Goal: Information Seeking & Learning: Learn about a topic

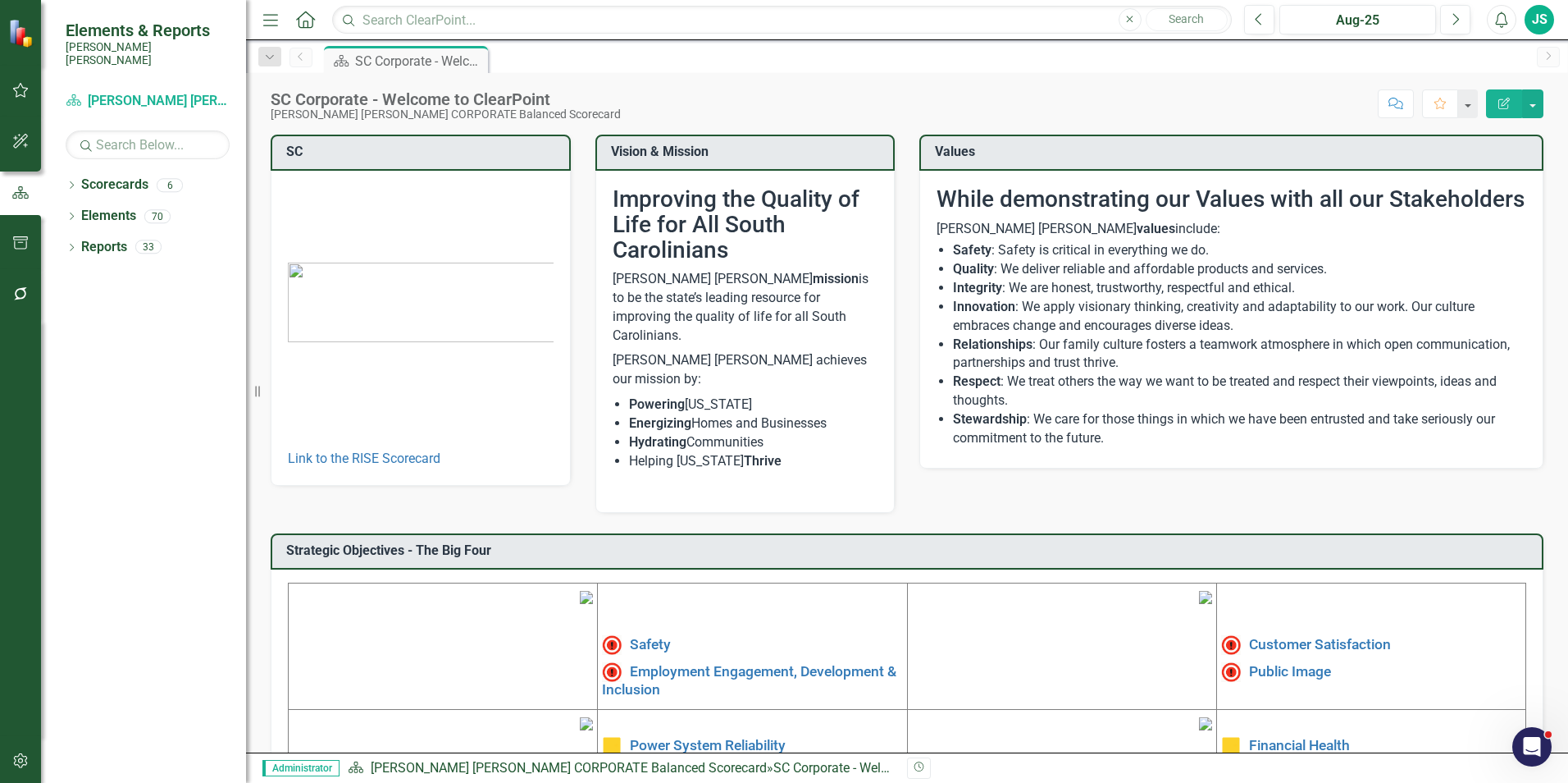
click at [1547, 15] on div "JS" at bounding box center [1539, 19] width 30 height 30
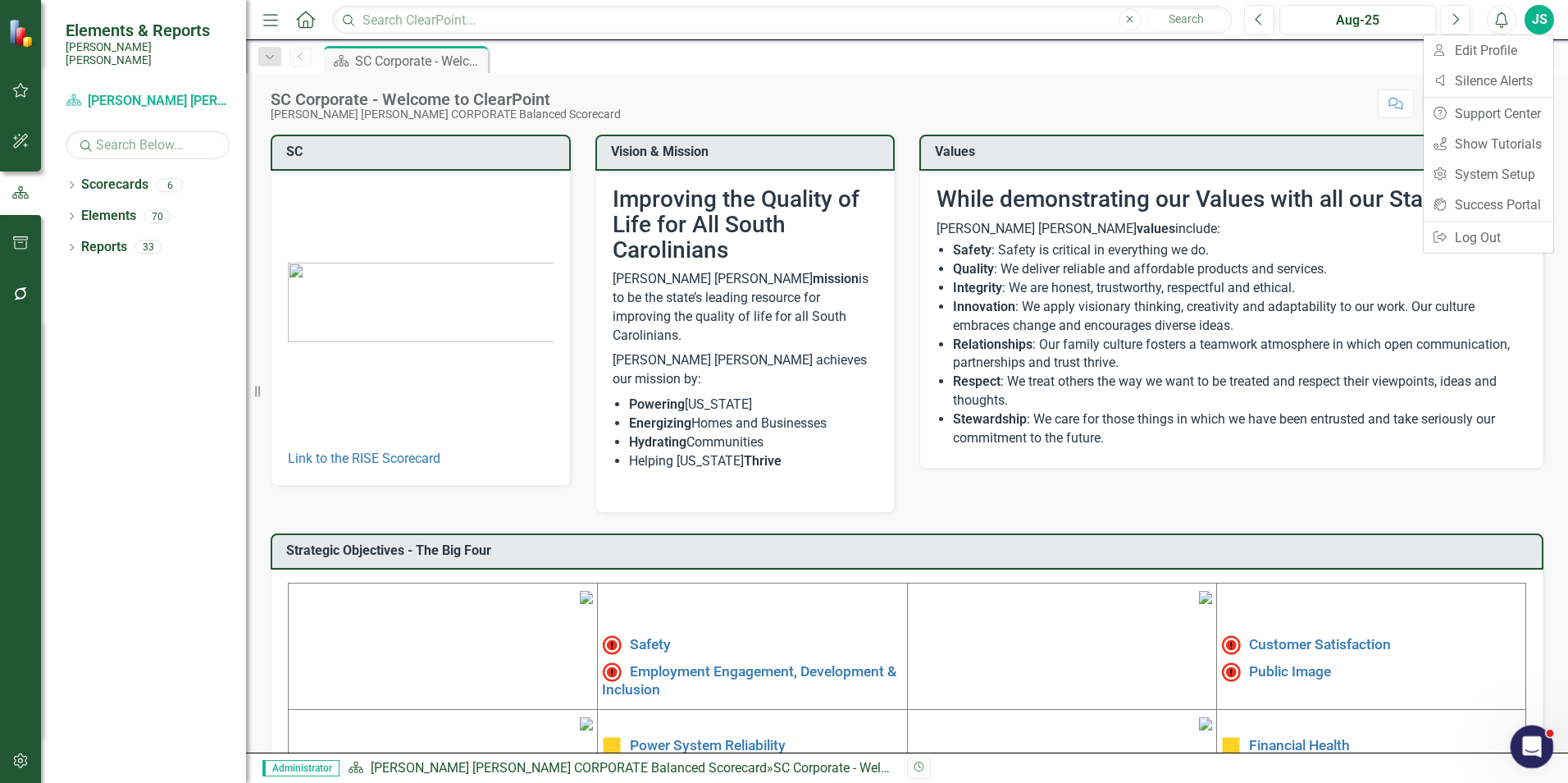
click at [1528, 747] on icon "Open Intercom Messenger" at bounding box center [1530, 745] width 27 height 27
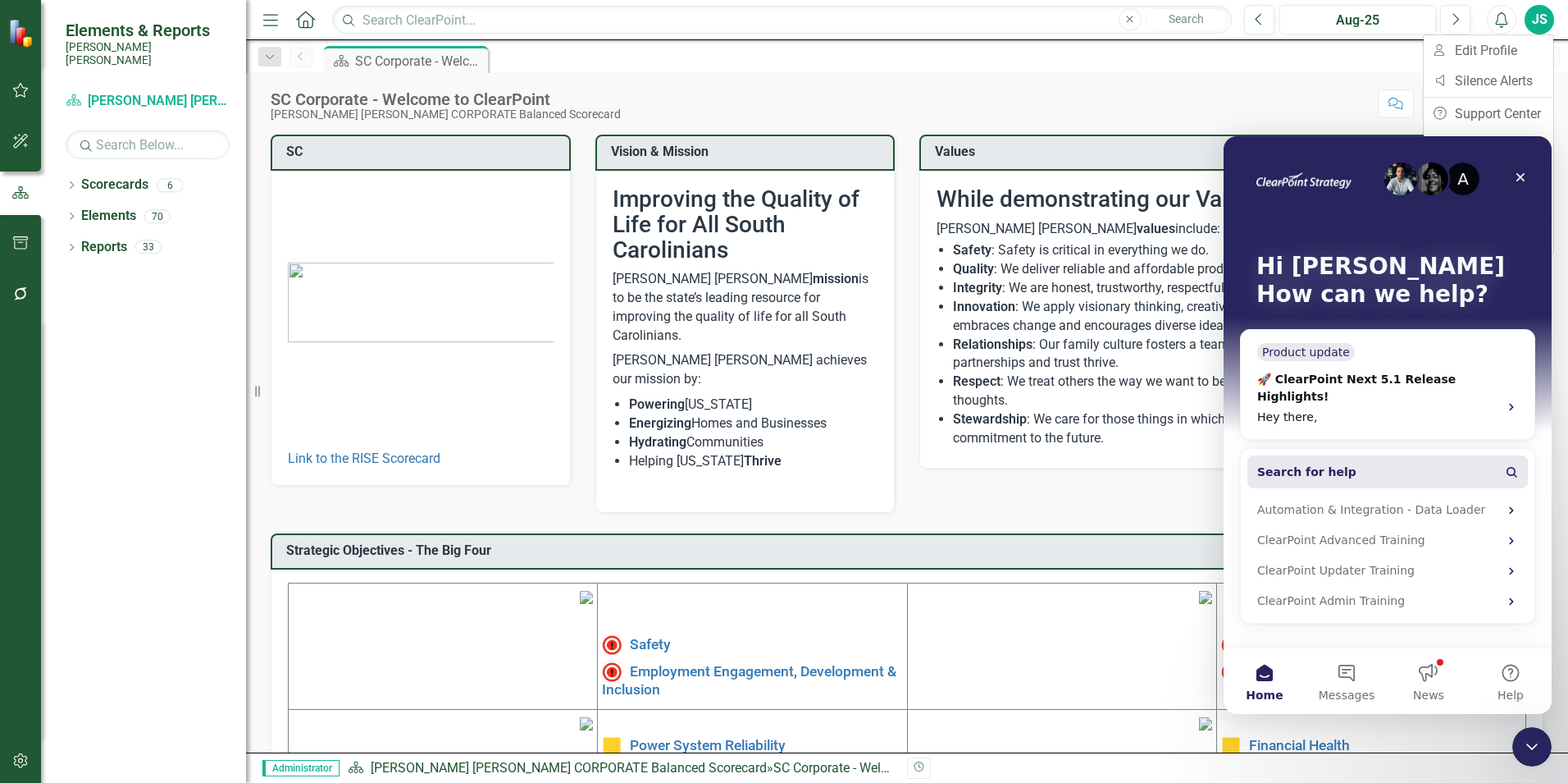
click at [1326, 456] on button "Search for help" at bounding box center [1388, 472] width 281 height 33
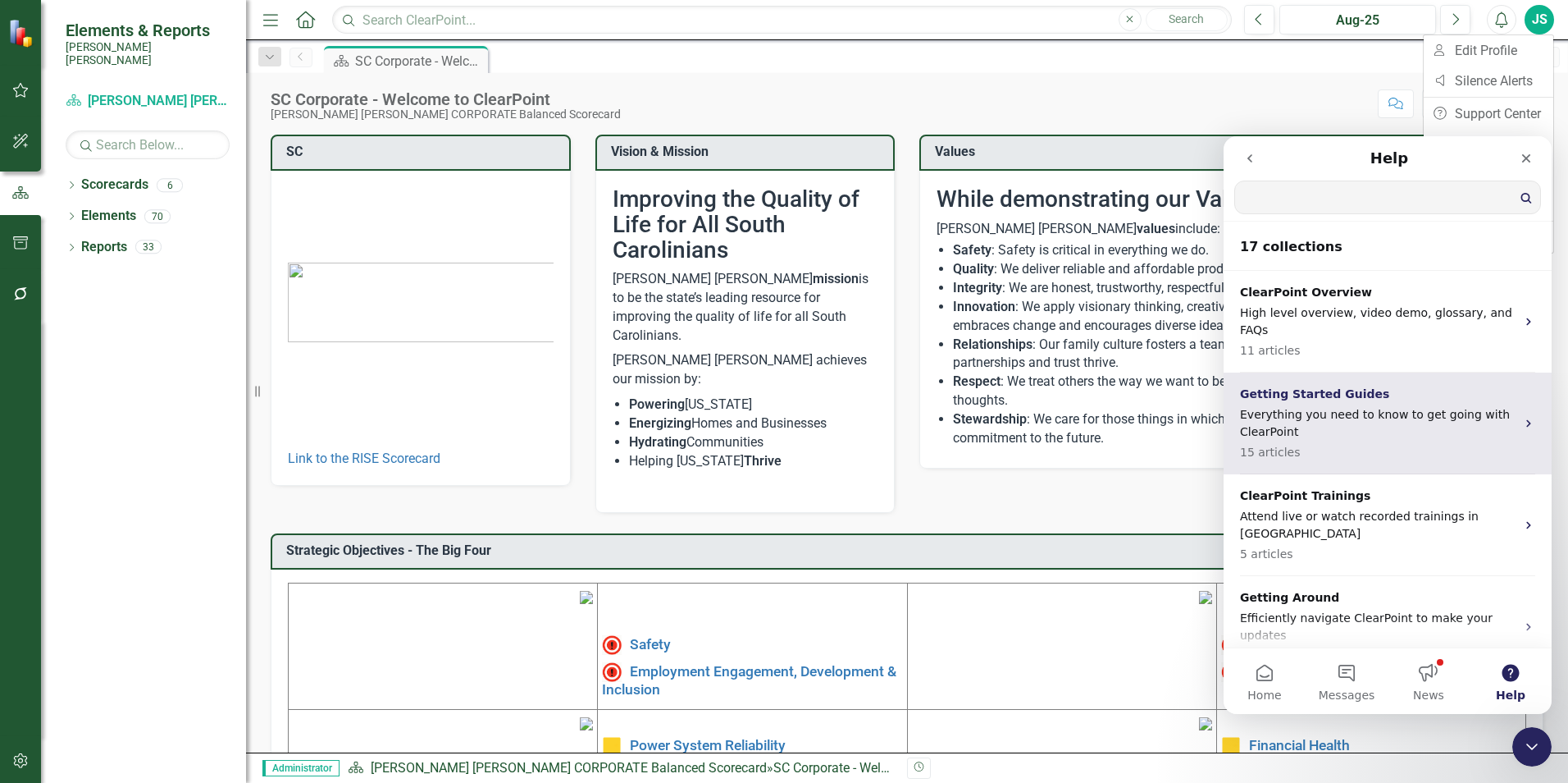
click at [1355, 415] on p "Everything you need to know to get going with ClearPoint" at bounding box center [1378, 423] width 276 height 35
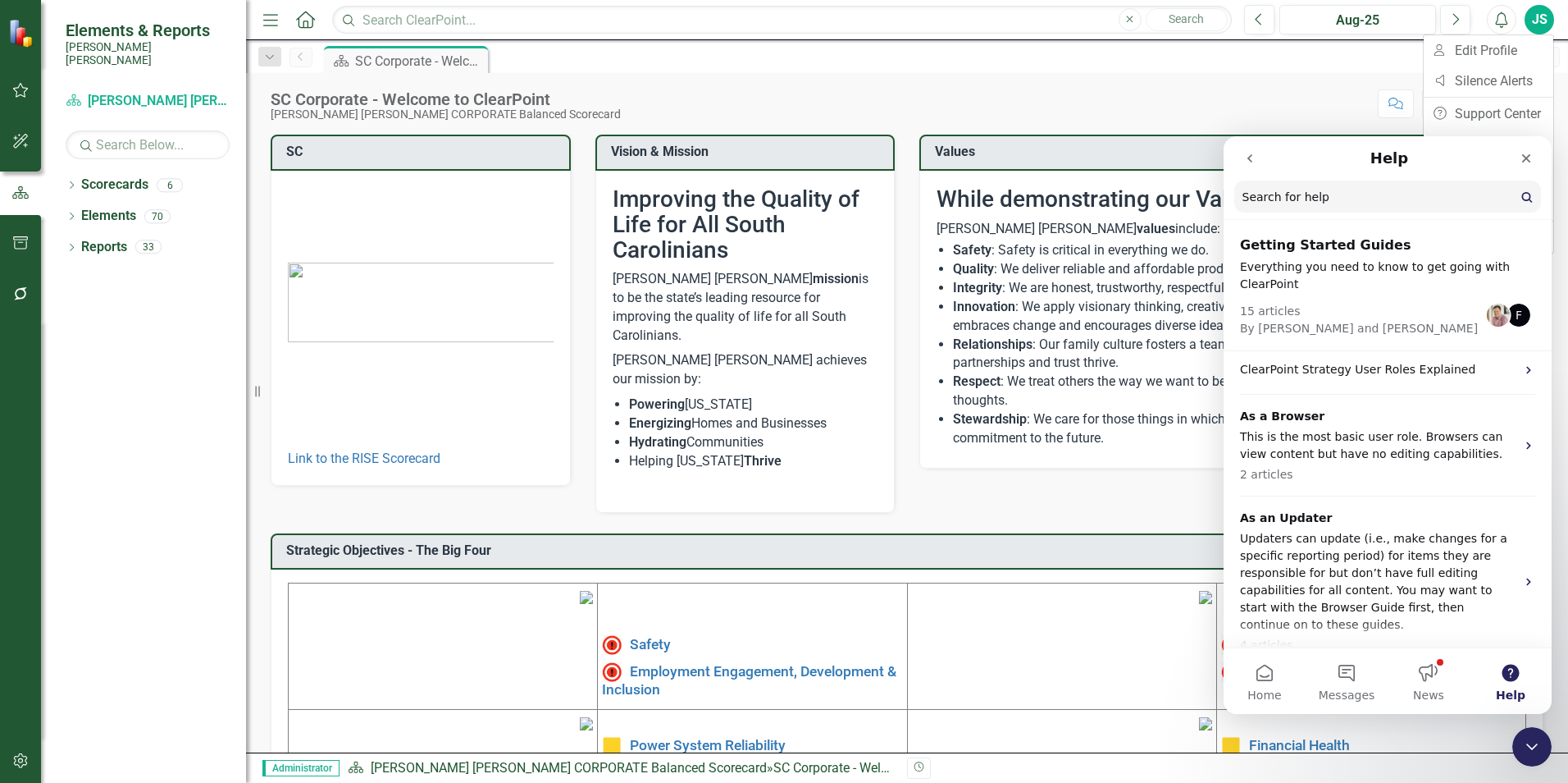
click at [1352, 300] on div "15 articles By [PERSON_NAME] and [PERSON_NAME]" at bounding box center [1387, 315] width 295 height 44
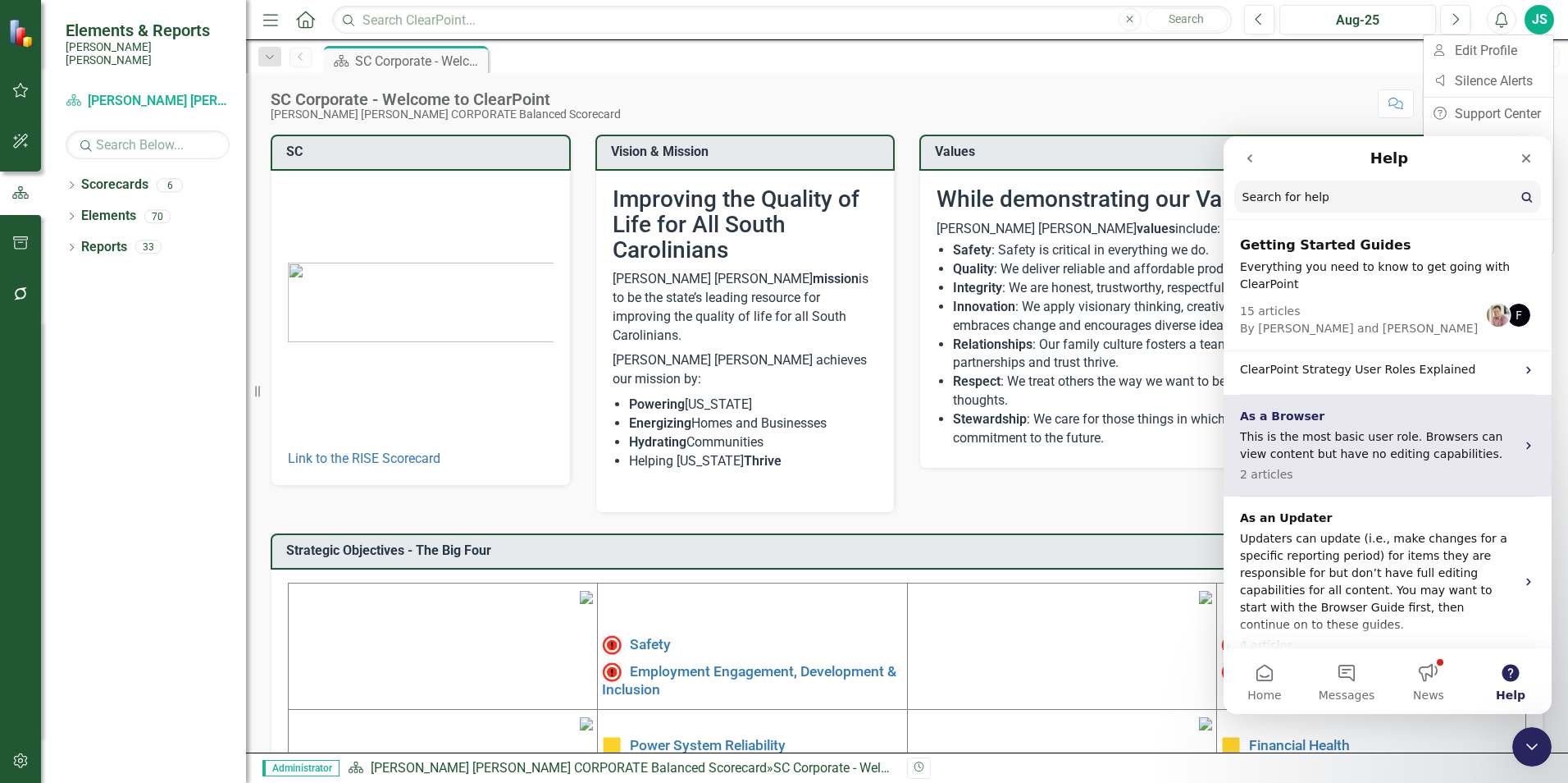
click at [1302, 434] on p "This is the most basic user role. Browsers can view content but have no editing…" at bounding box center [1378, 446] width 276 height 35
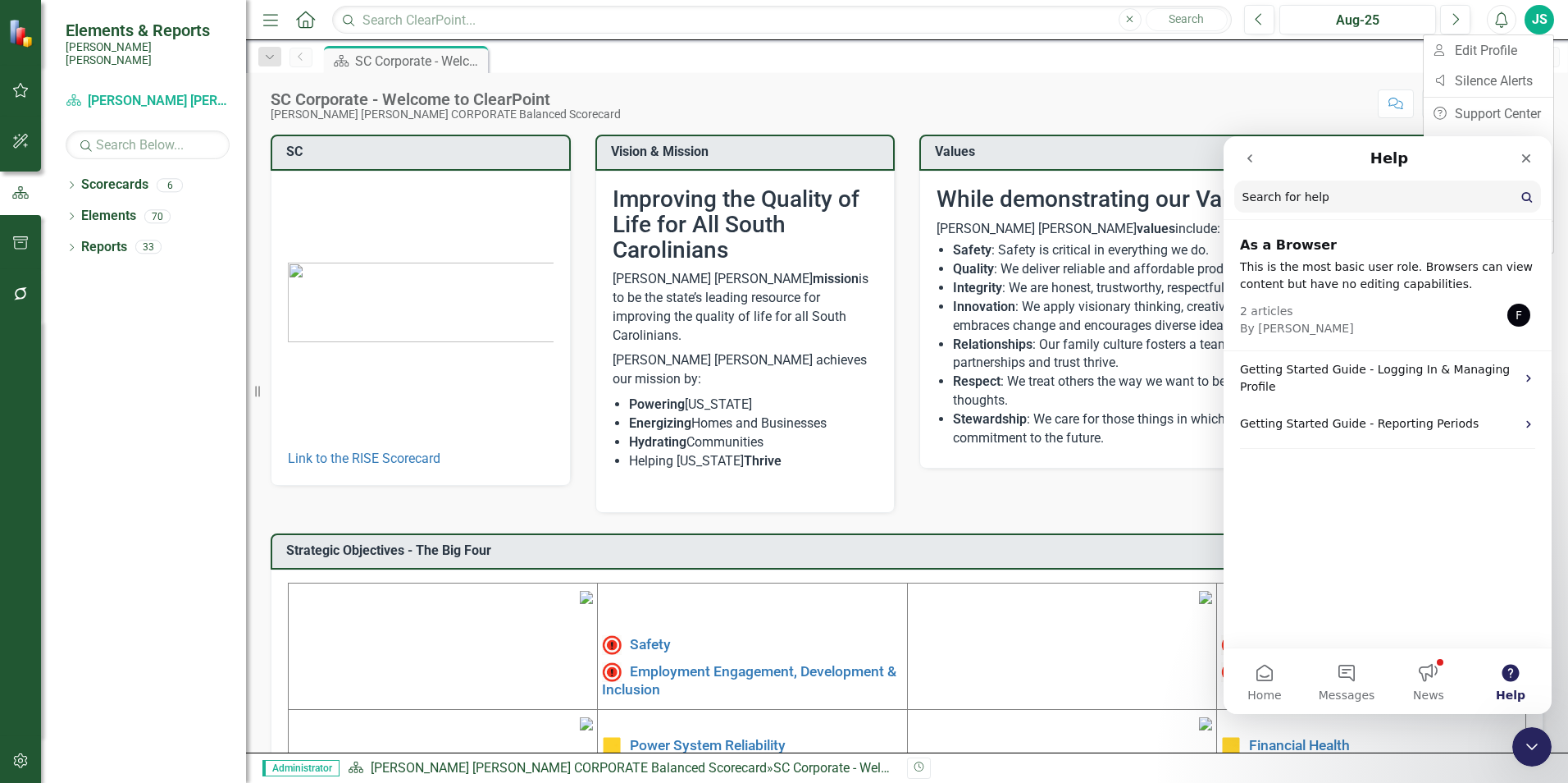
click at [1244, 168] on button "go back" at bounding box center [1249, 158] width 31 height 31
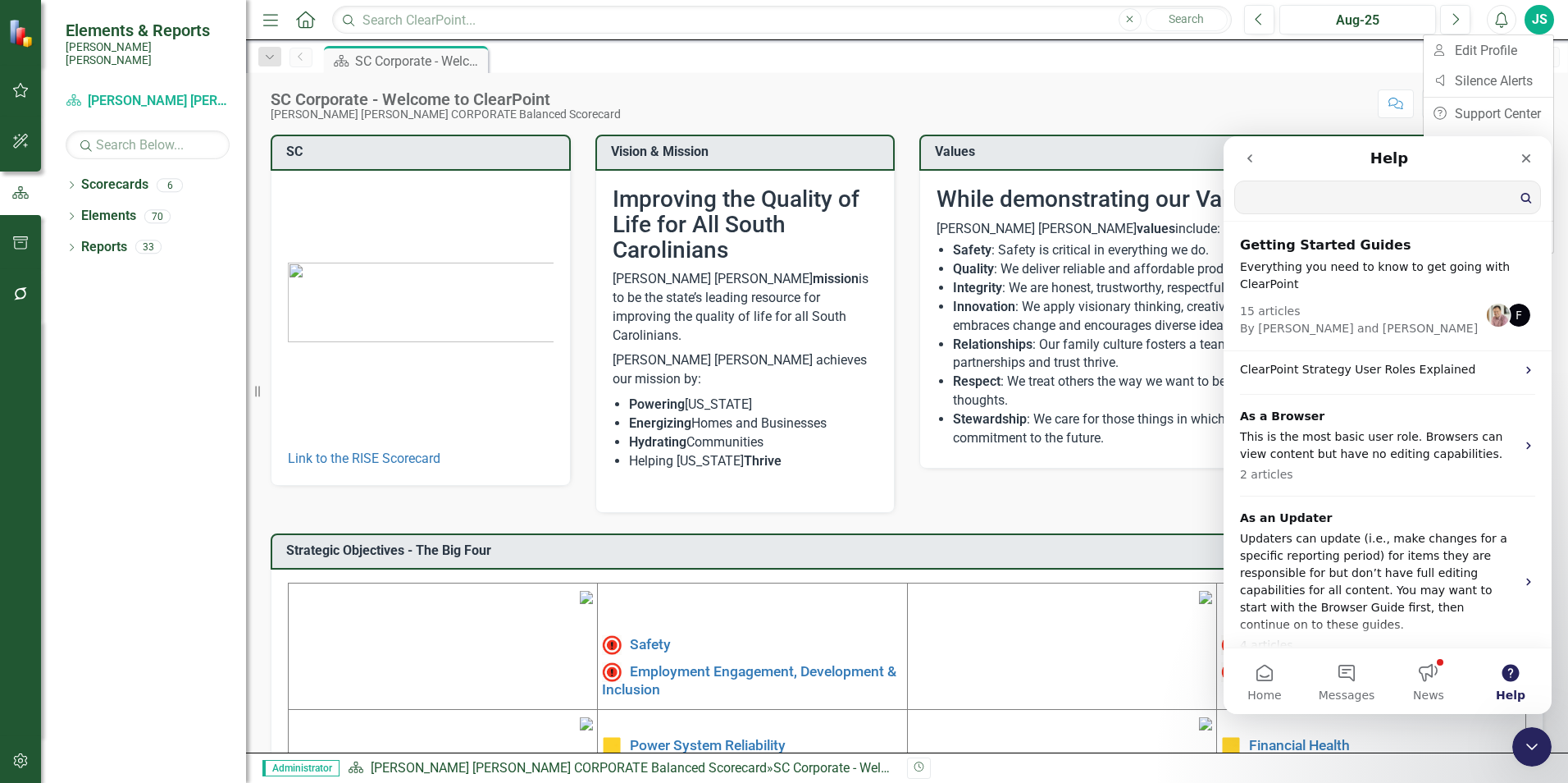
click at [1385, 197] on input "Search for help" at bounding box center [1387, 197] width 305 height 32
type input "gETTING STARTED ELEMENTAL"
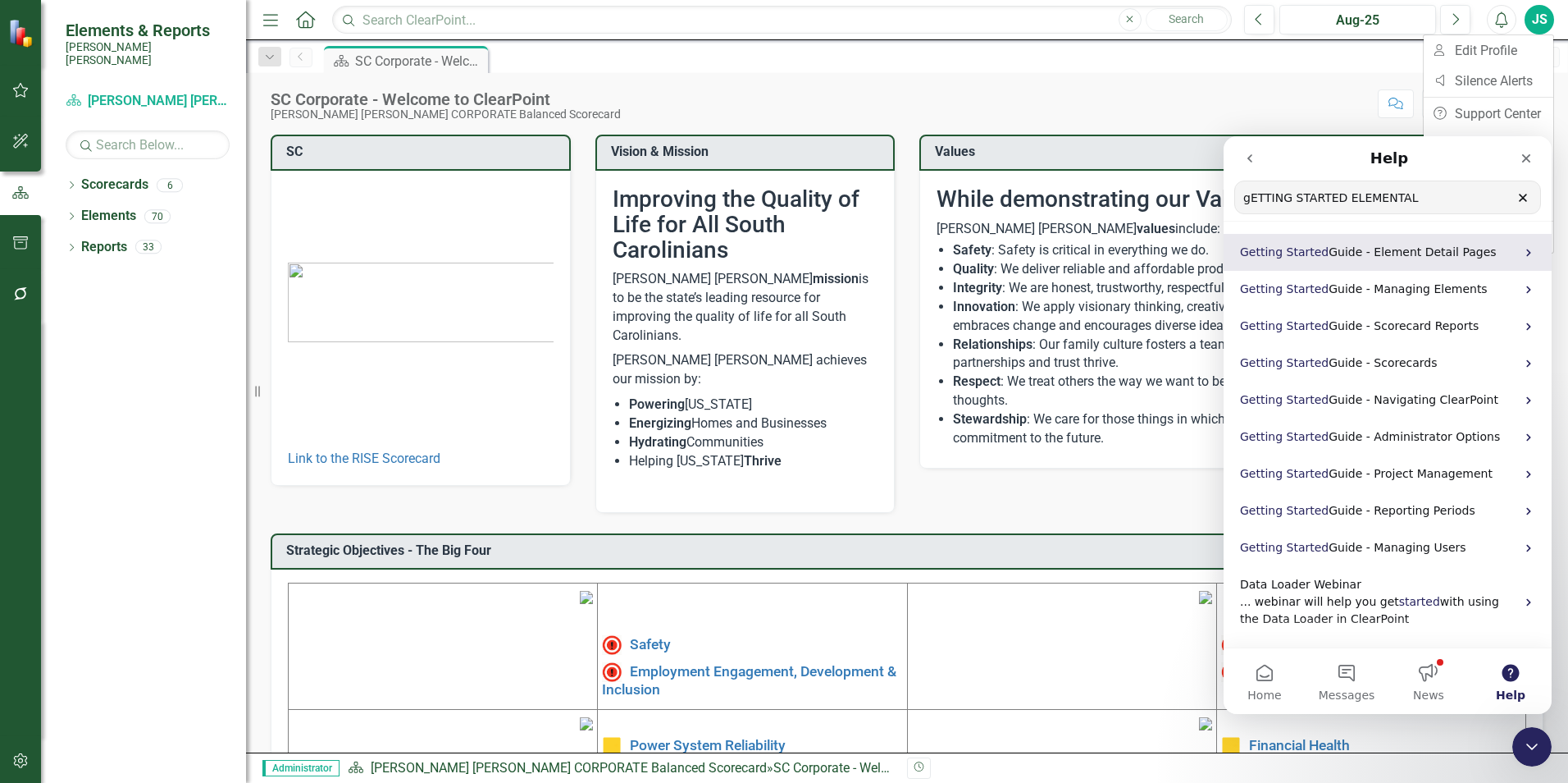
click at [1385, 248] on span "Guide - Element Detail Pages" at bounding box center [1412, 252] width 167 height 14
